Goal: Find specific page/section: Find specific page/section

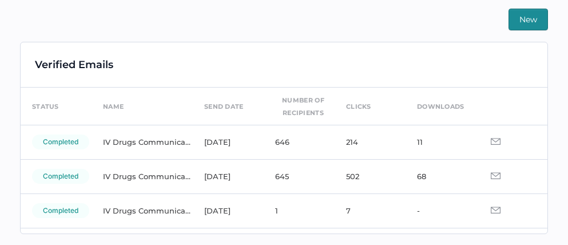
scroll to position [16, 0]
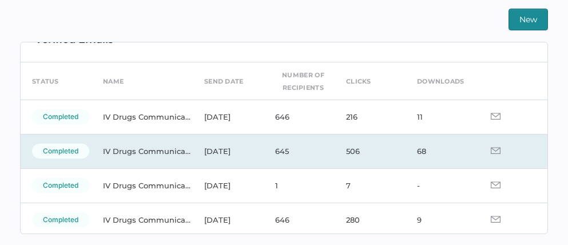
scroll to position [43, 0]
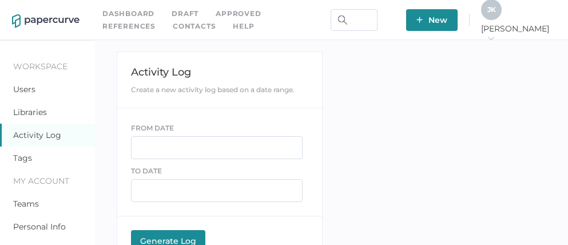
click at [173, 26] on link "Contacts" at bounding box center [194, 26] width 43 height 13
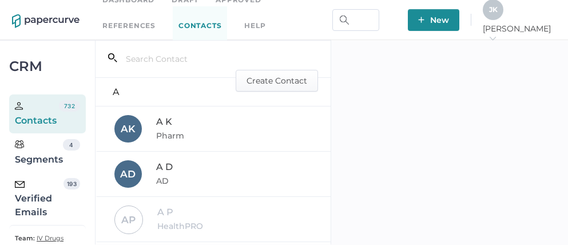
click at [48, 200] on div "Verified Emails" at bounding box center [39, 198] width 49 height 41
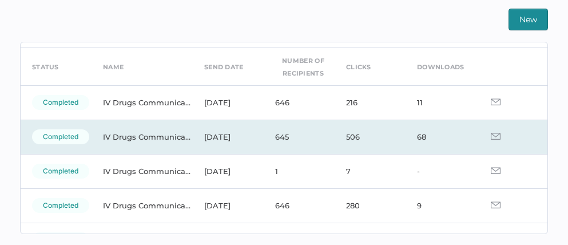
scroll to position [39, 0]
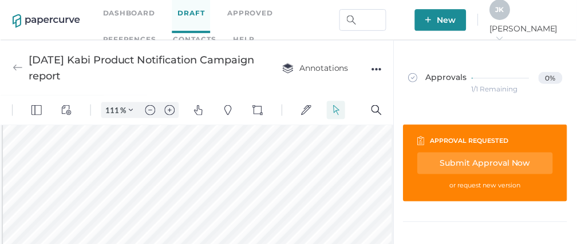
scroll to position [93, 0]
